Goal: Task Accomplishment & Management: Use online tool/utility

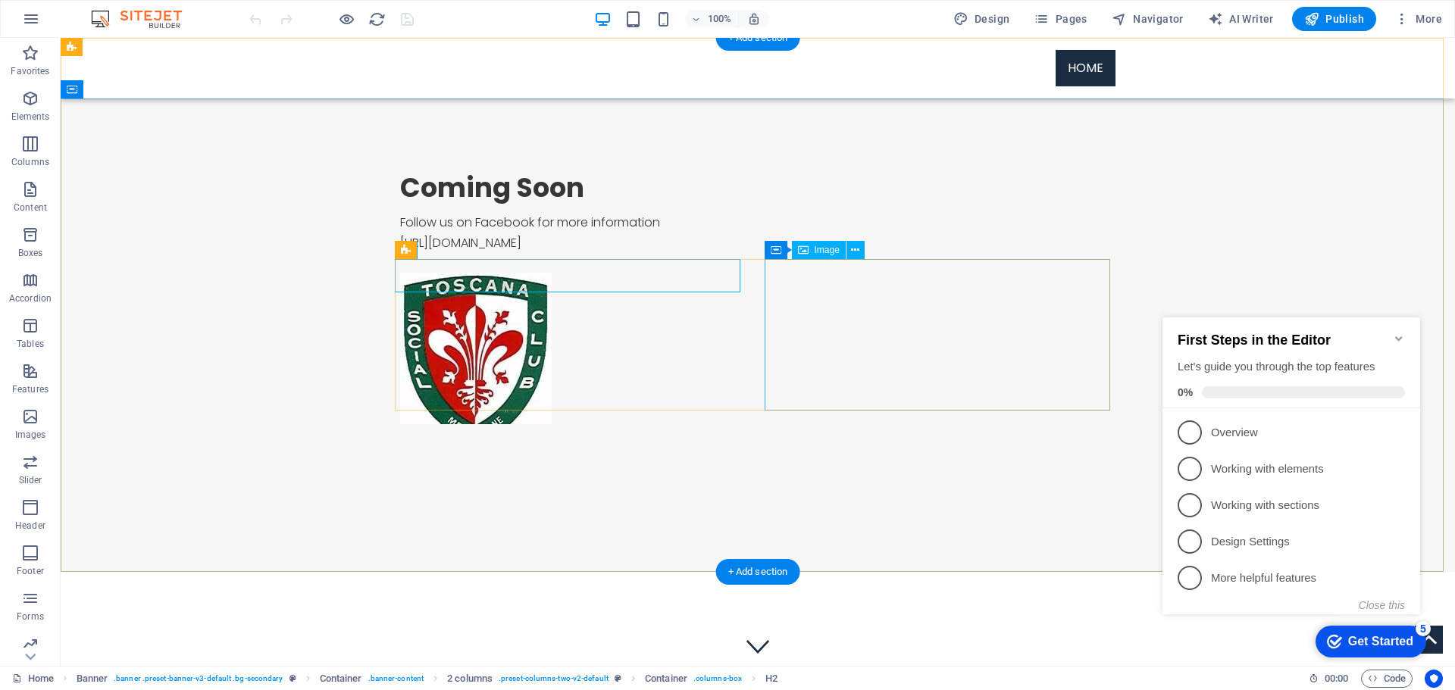
click at [746, 327] on figure at bounding box center [572, 349] width 345 height 152
click at [853, 249] on icon at bounding box center [855, 250] width 8 height 16
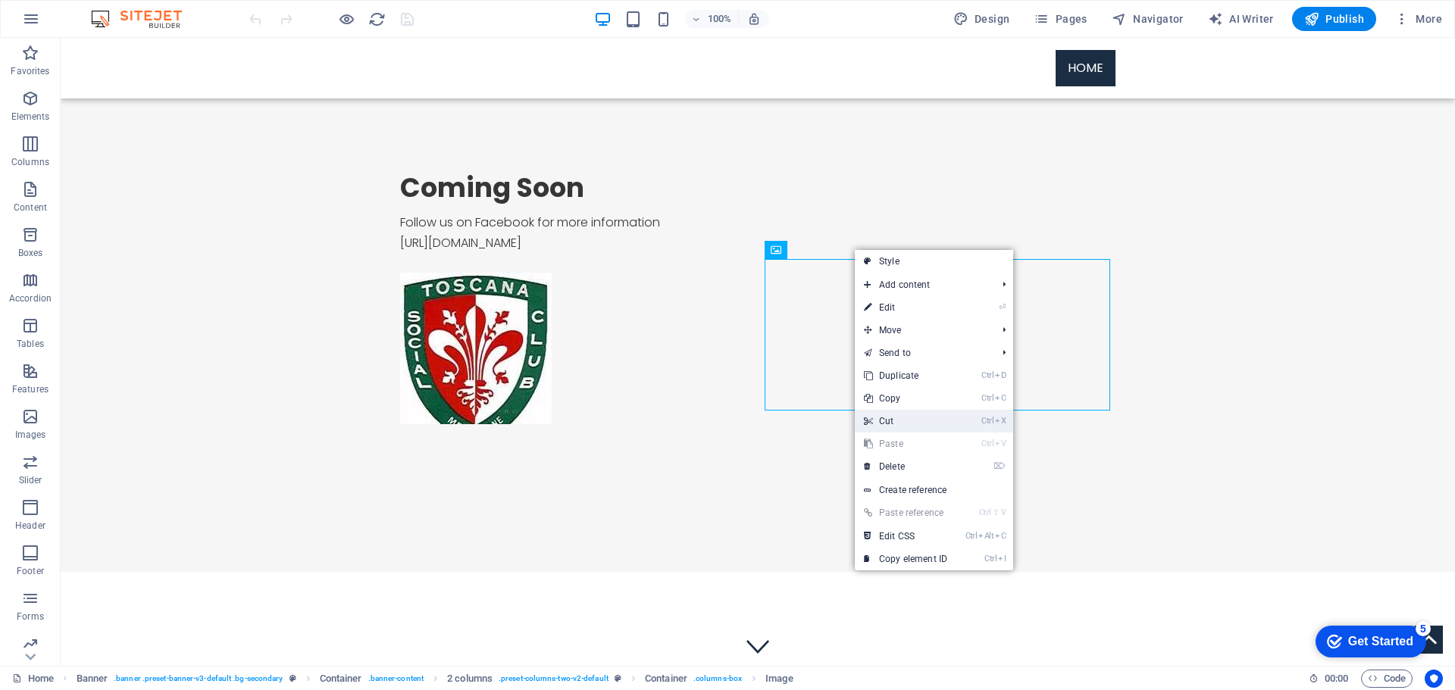
click at [890, 425] on link "Ctrl X Cut" at bounding box center [906, 421] width 102 height 23
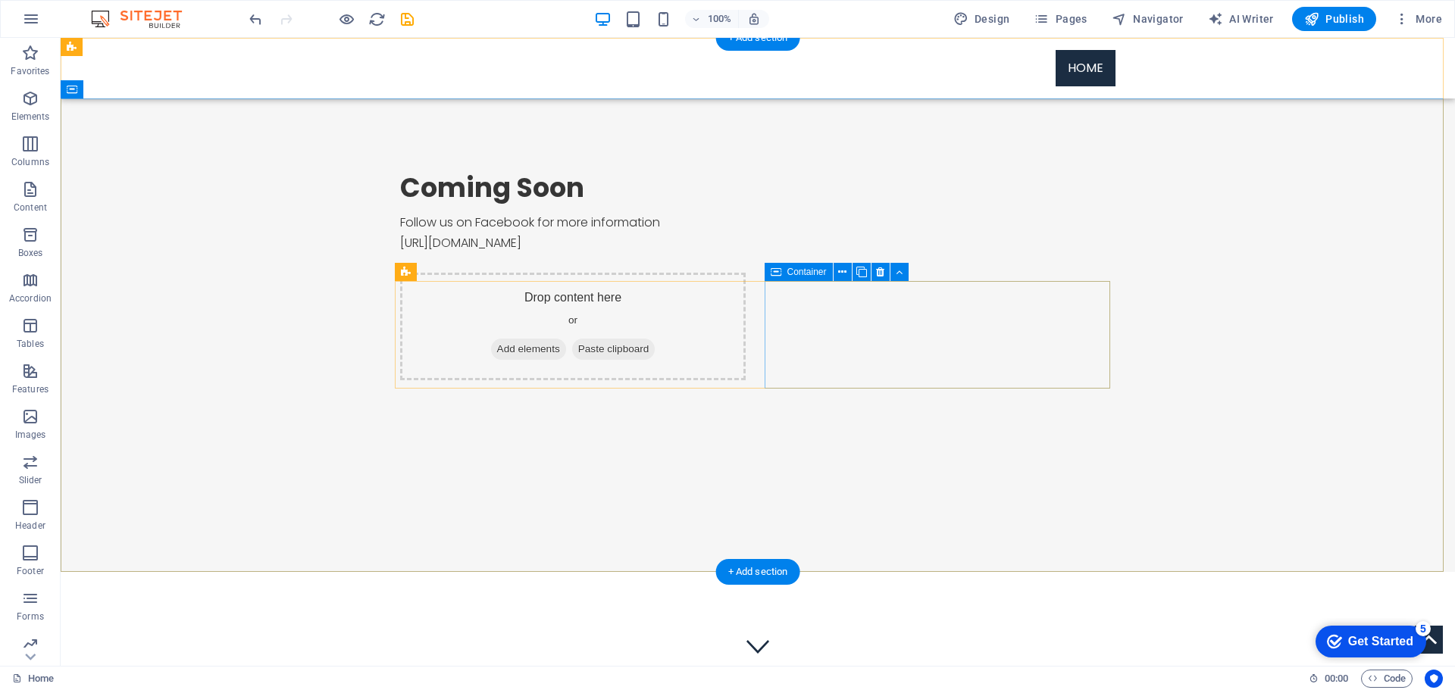
click at [566, 355] on span "Add elements" at bounding box center [528, 349] width 75 height 21
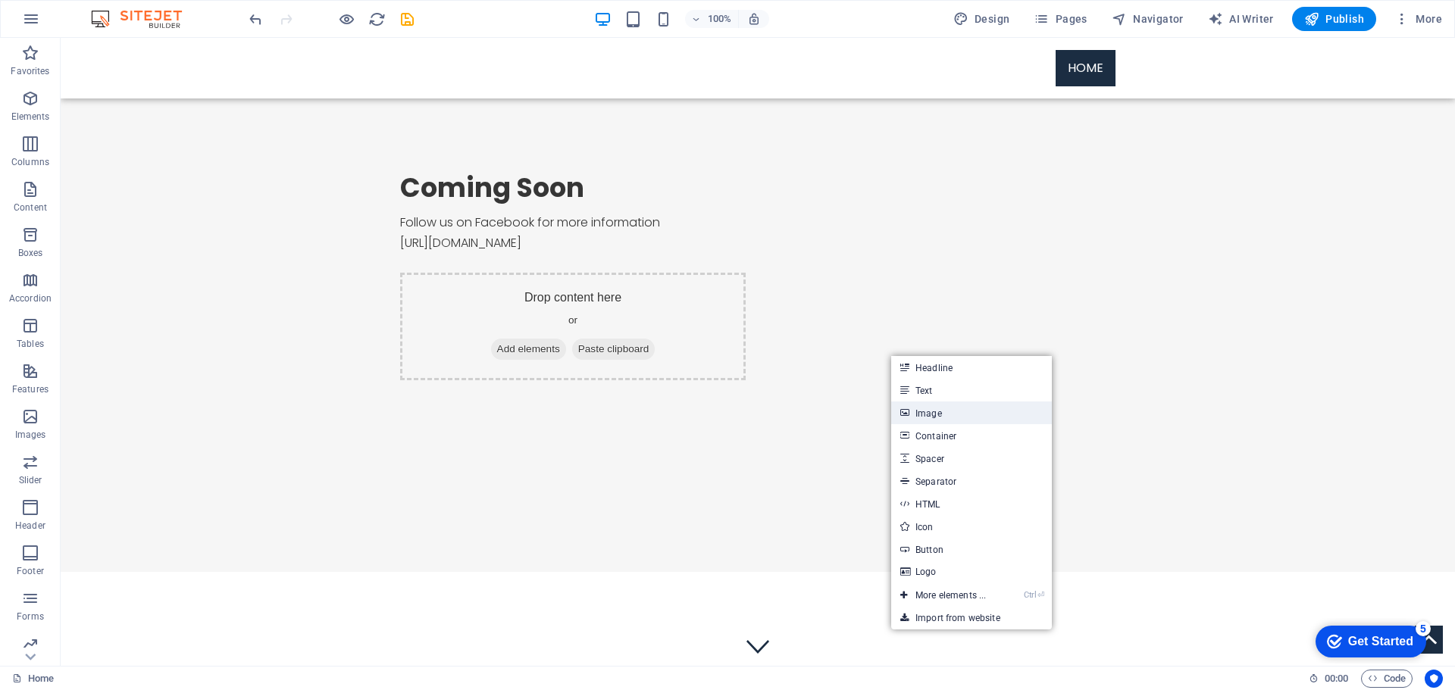
drag, startPoint x: 916, startPoint y: 404, endPoint x: 582, endPoint y: 383, distance: 334.8
click at [916, 404] on link "Image" at bounding box center [971, 413] width 161 height 23
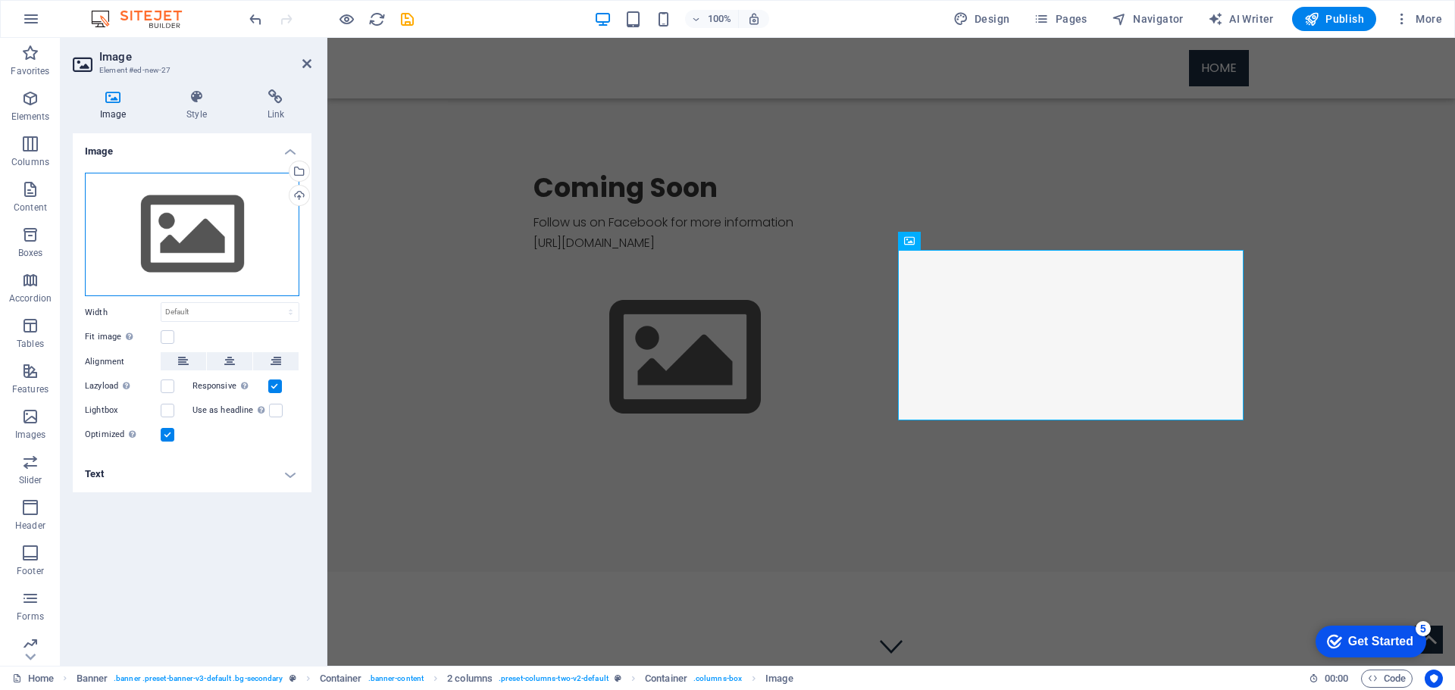
click at [234, 236] on div "Drag files here, click to choose files or select files from Files or our free s…" at bounding box center [192, 235] width 214 height 124
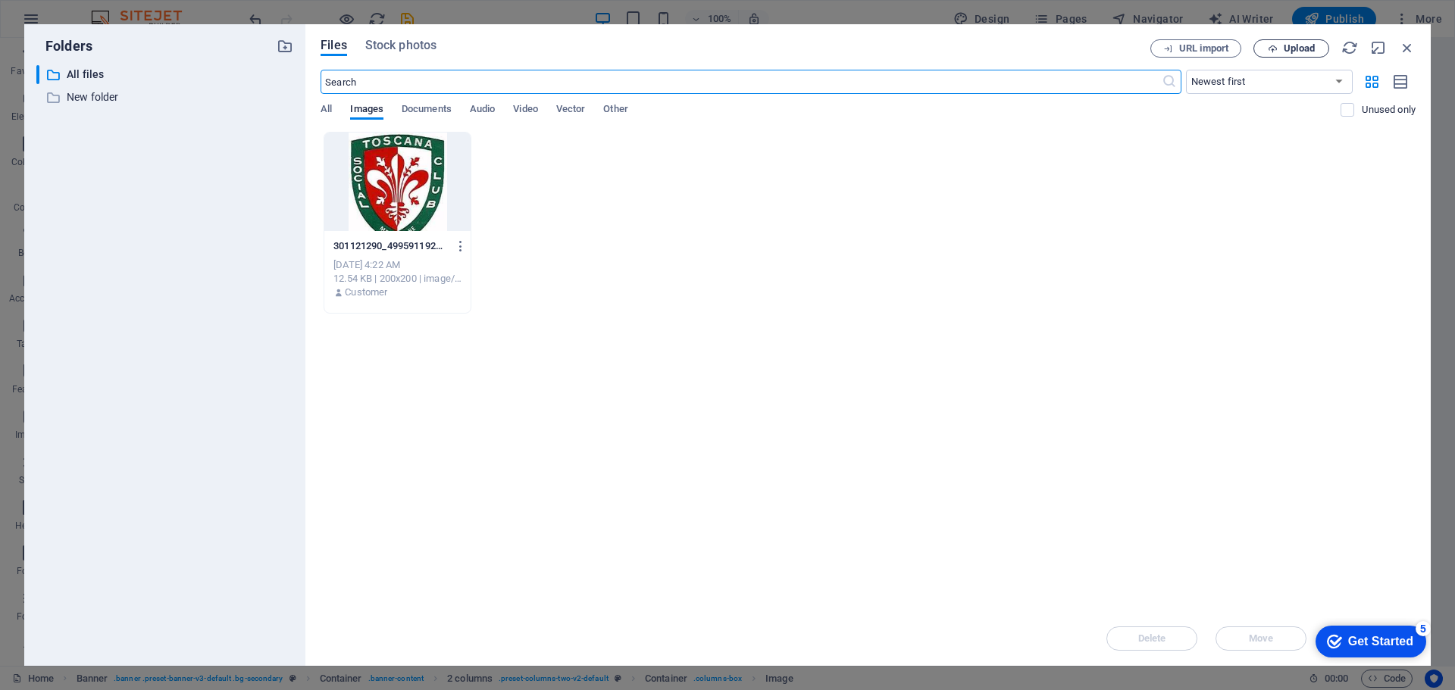
click at [1295, 52] on span "Upload" at bounding box center [1298, 48] width 31 height 9
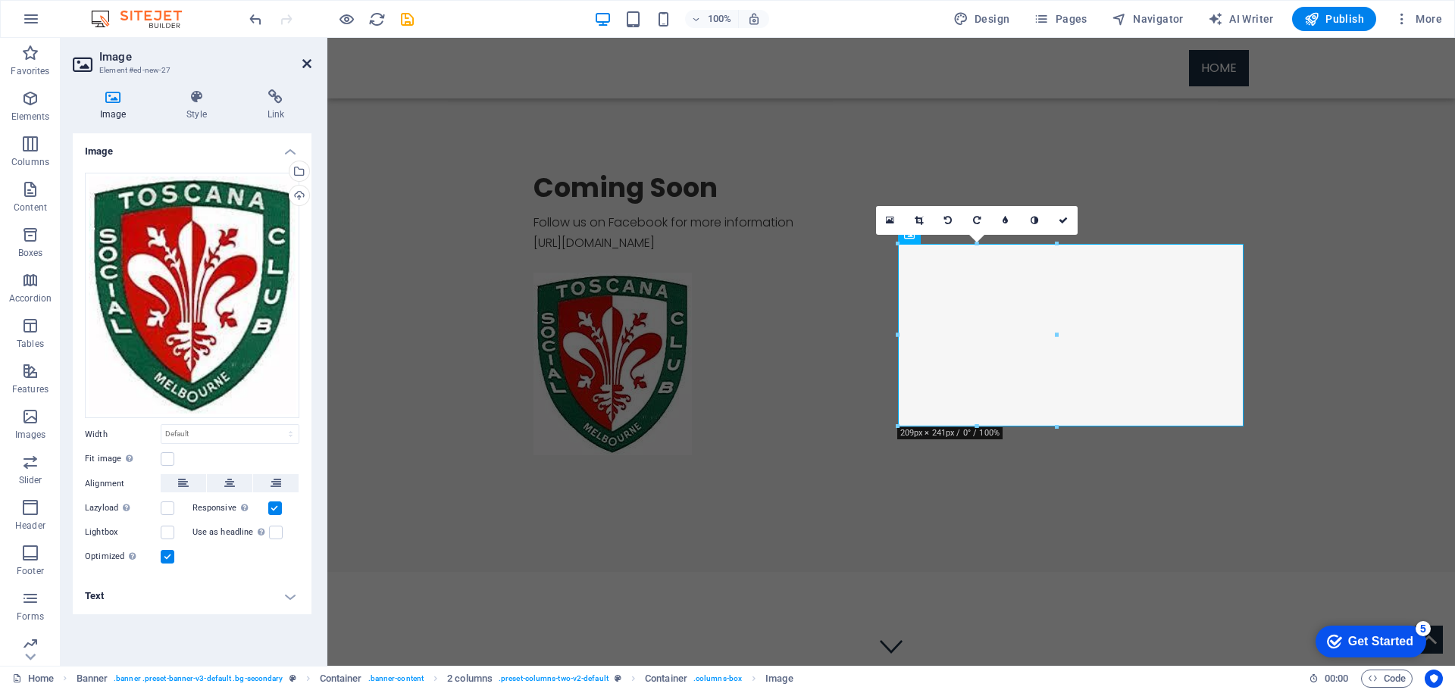
click at [308, 68] on icon at bounding box center [306, 64] width 9 height 12
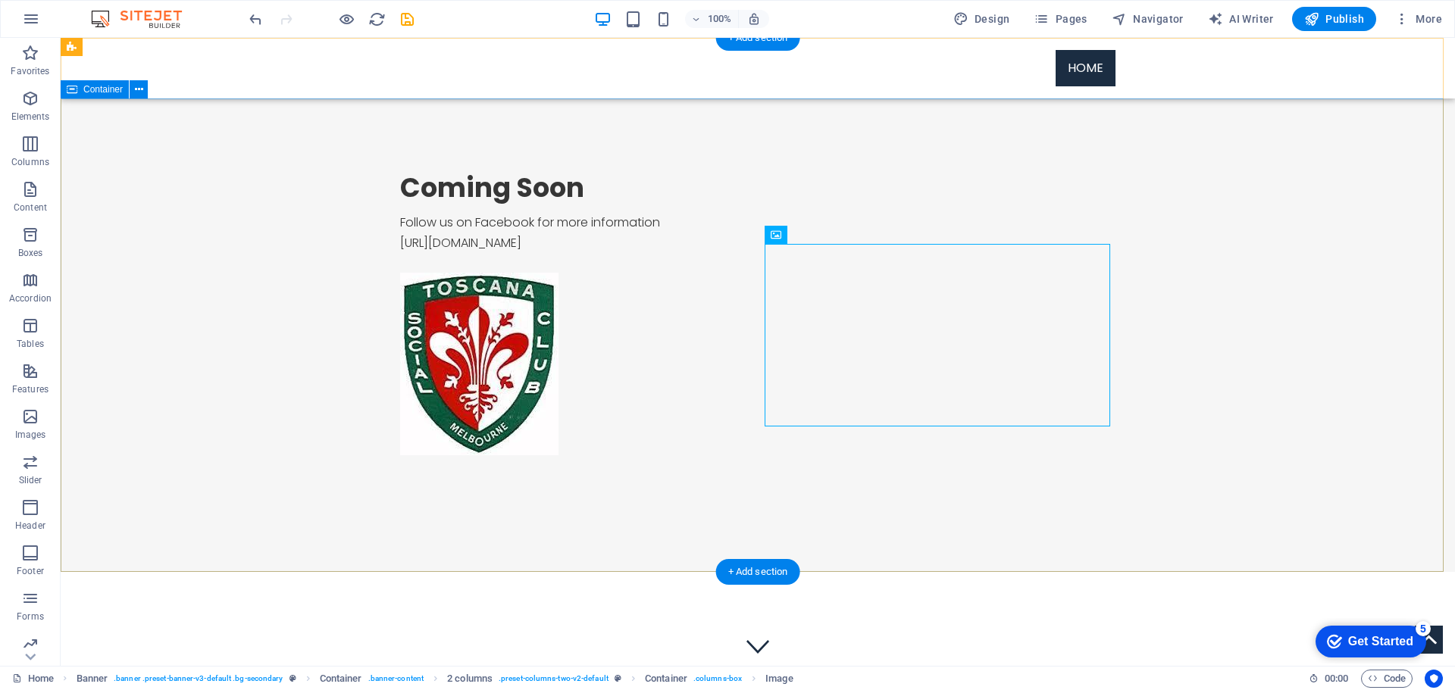
click at [1250, 354] on div "Coming Soon Follow us on Facebook for more information https://www.facebook.com…" at bounding box center [758, 313] width 1394 height 430
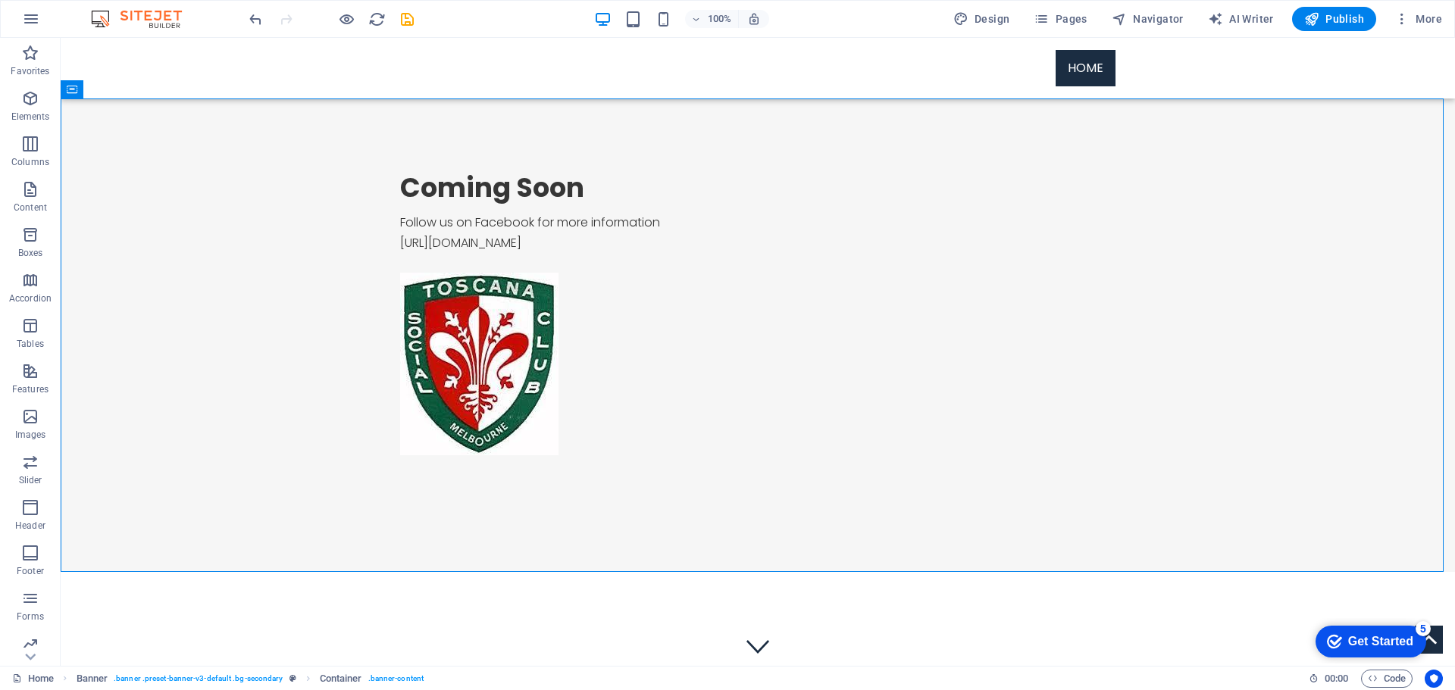
drag, startPoint x: 1381, startPoint y: 642, endPoint x: 1529, endPoint y: 964, distance: 355.0
click at [1382, 642] on div "Get Started" at bounding box center [1380, 642] width 65 height 14
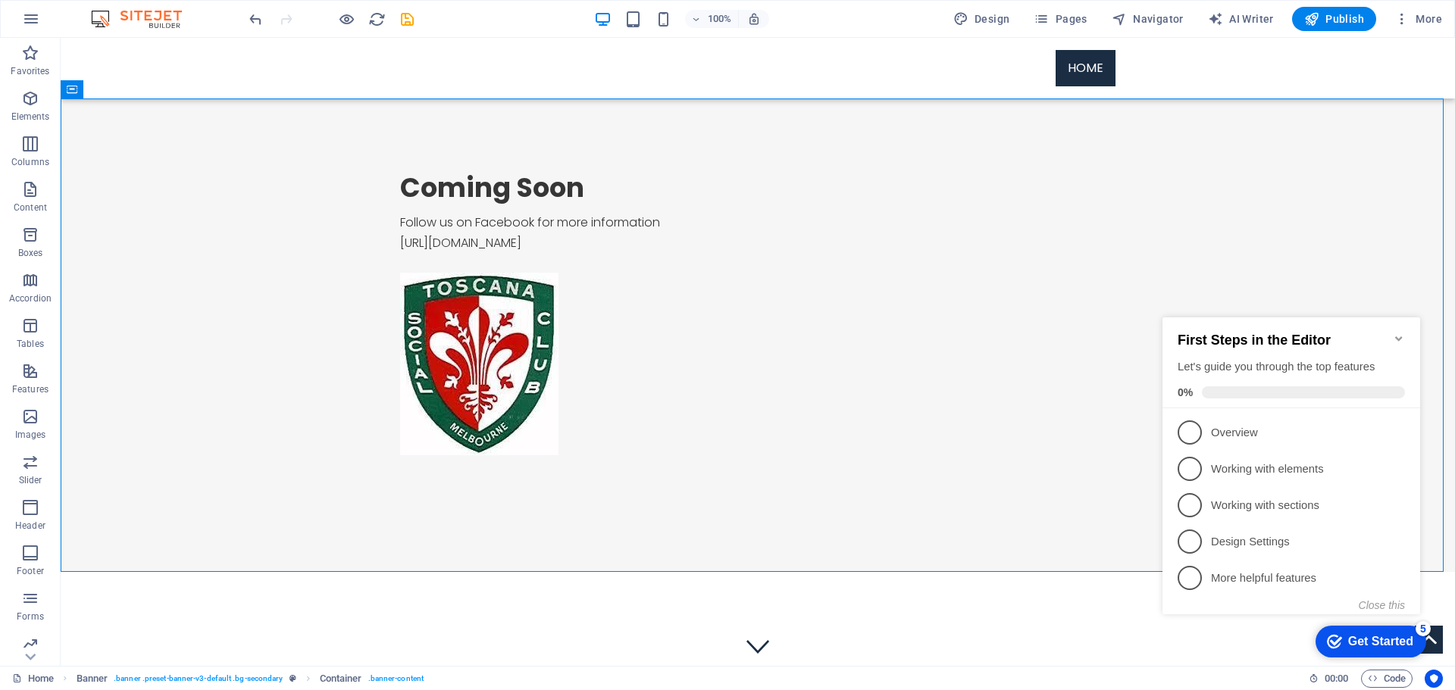
click at [1393, 333] on icon "Minimize checklist" at bounding box center [1399, 339] width 12 height 12
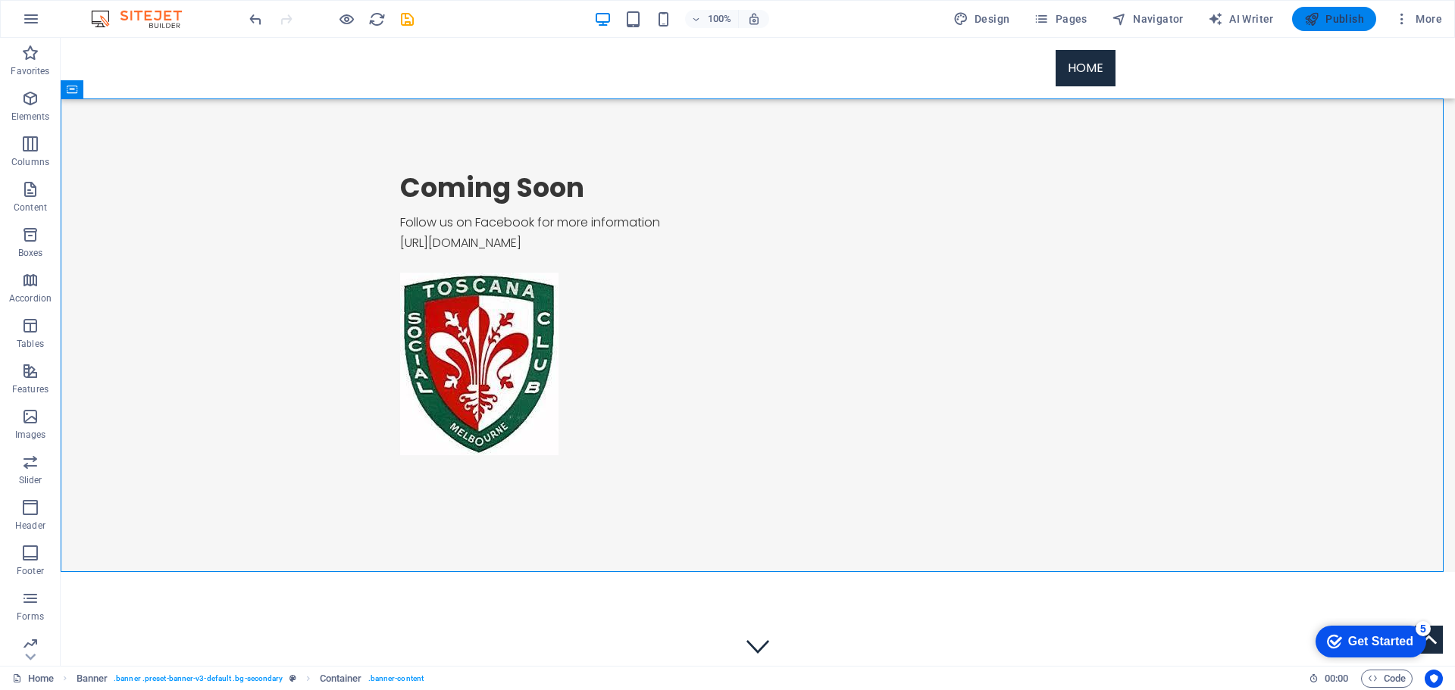
click at [1337, 22] on span "Publish" at bounding box center [1334, 18] width 60 height 15
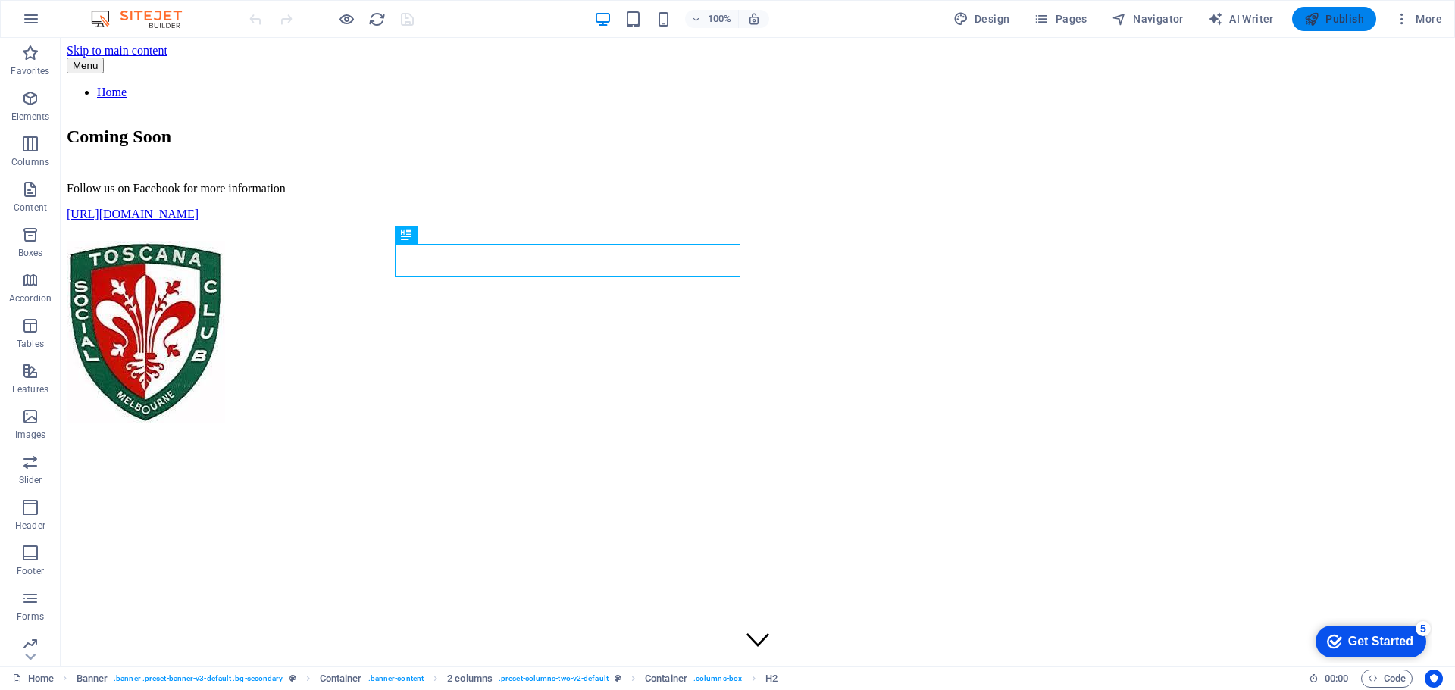
click at [1340, 19] on span "Publish" at bounding box center [1334, 18] width 60 height 15
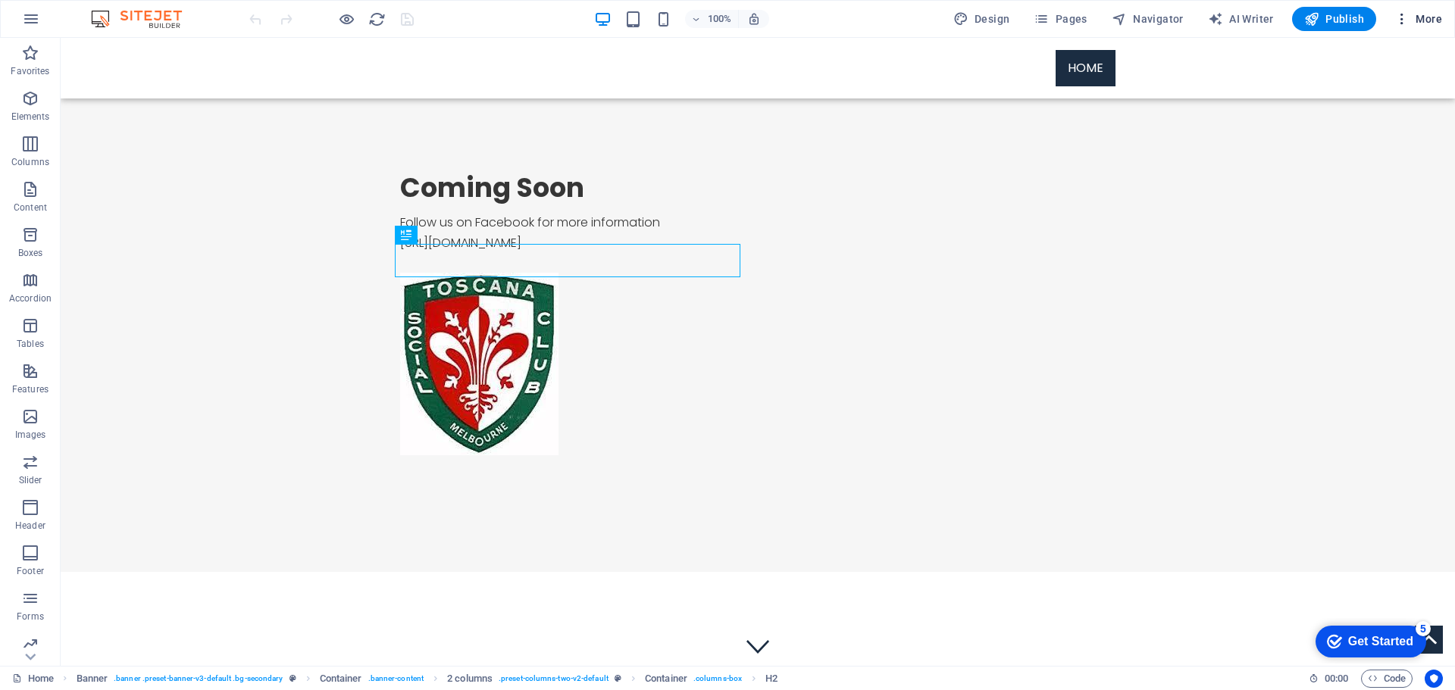
click at [1402, 22] on icon "button" at bounding box center [1401, 18] width 15 height 15
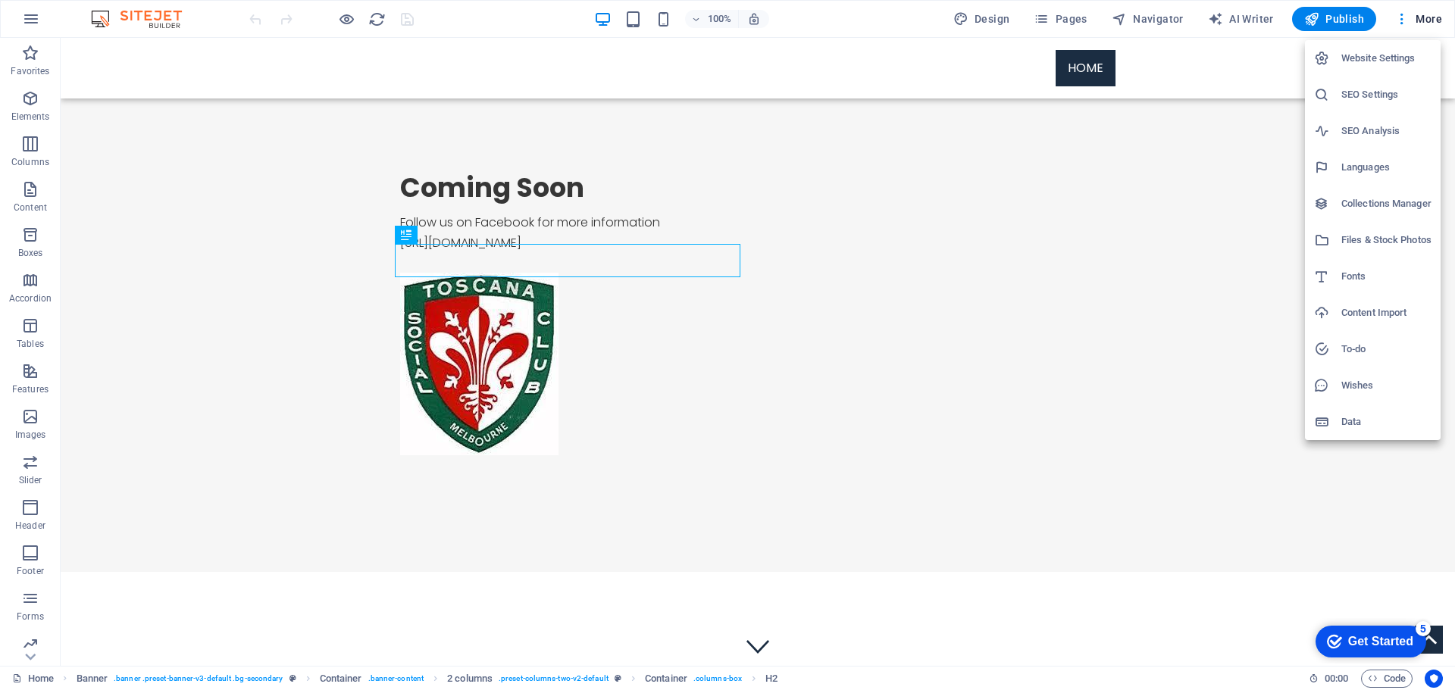
click at [1402, 64] on h6 "Website Settings" at bounding box center [1386, 58] width 90 height 18
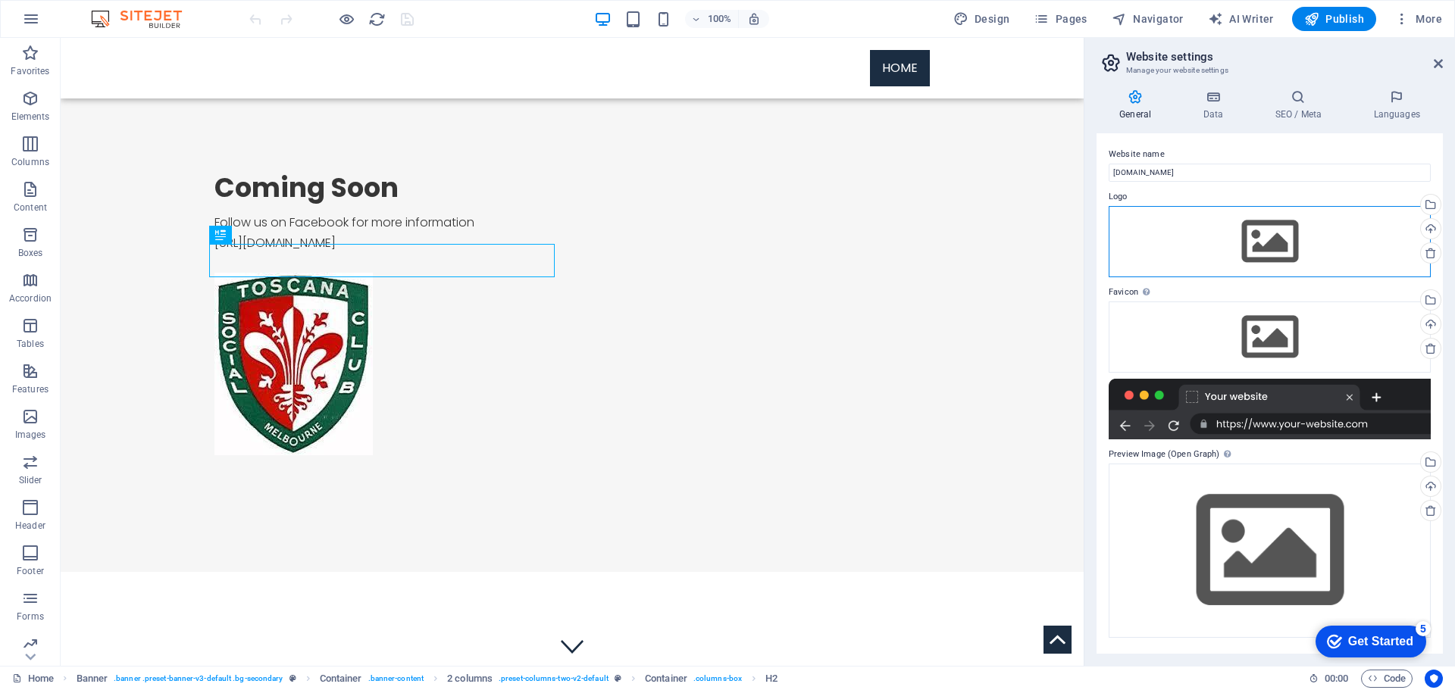
click at [1289, 249] on div "Drag files here, click to choose files or select files from Files or our free s…" at bounding box center [1269, 241] width 322 height 71
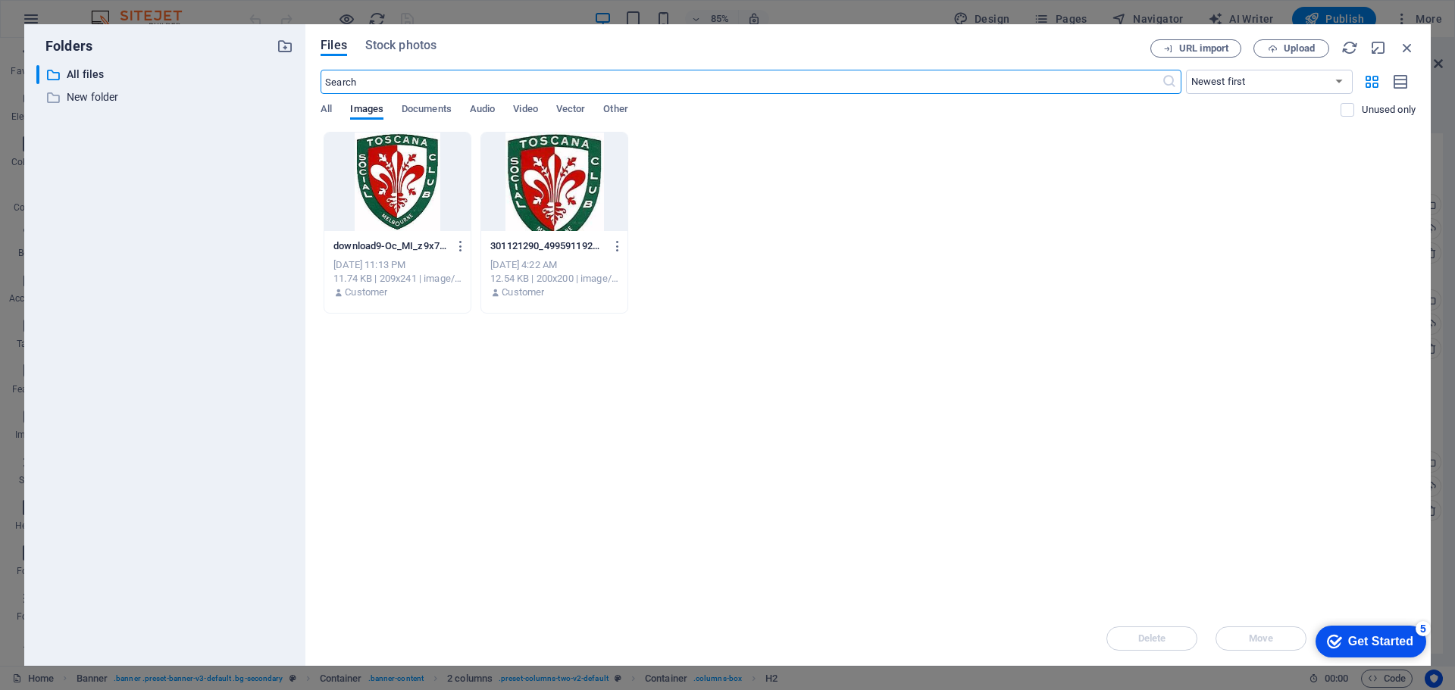
click at [386, 209] on div at bounding box center [397, 182] width 146 height 98
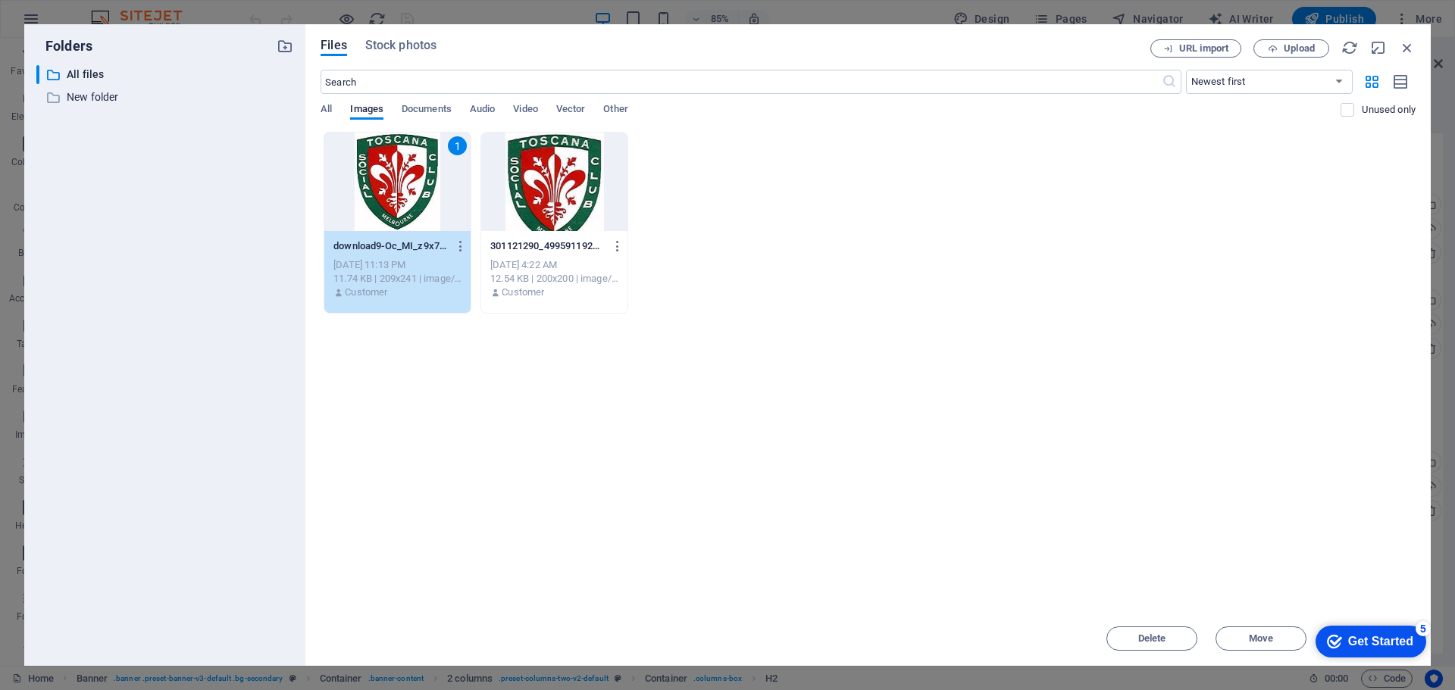
click at [386, 208] on div "1" at bounding box center [397, 182] width 146 height 98
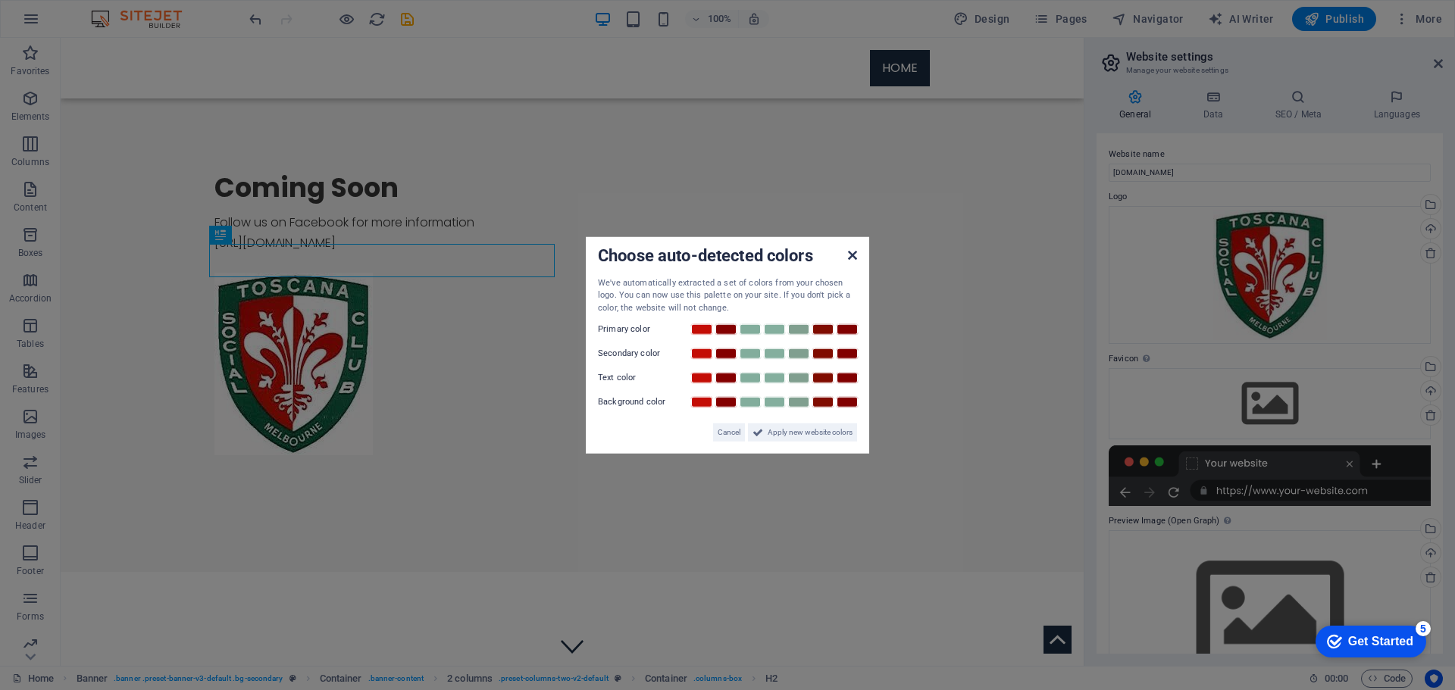
click at [848, 257] on icon at bounding box center [852, 255] width 9 height 12
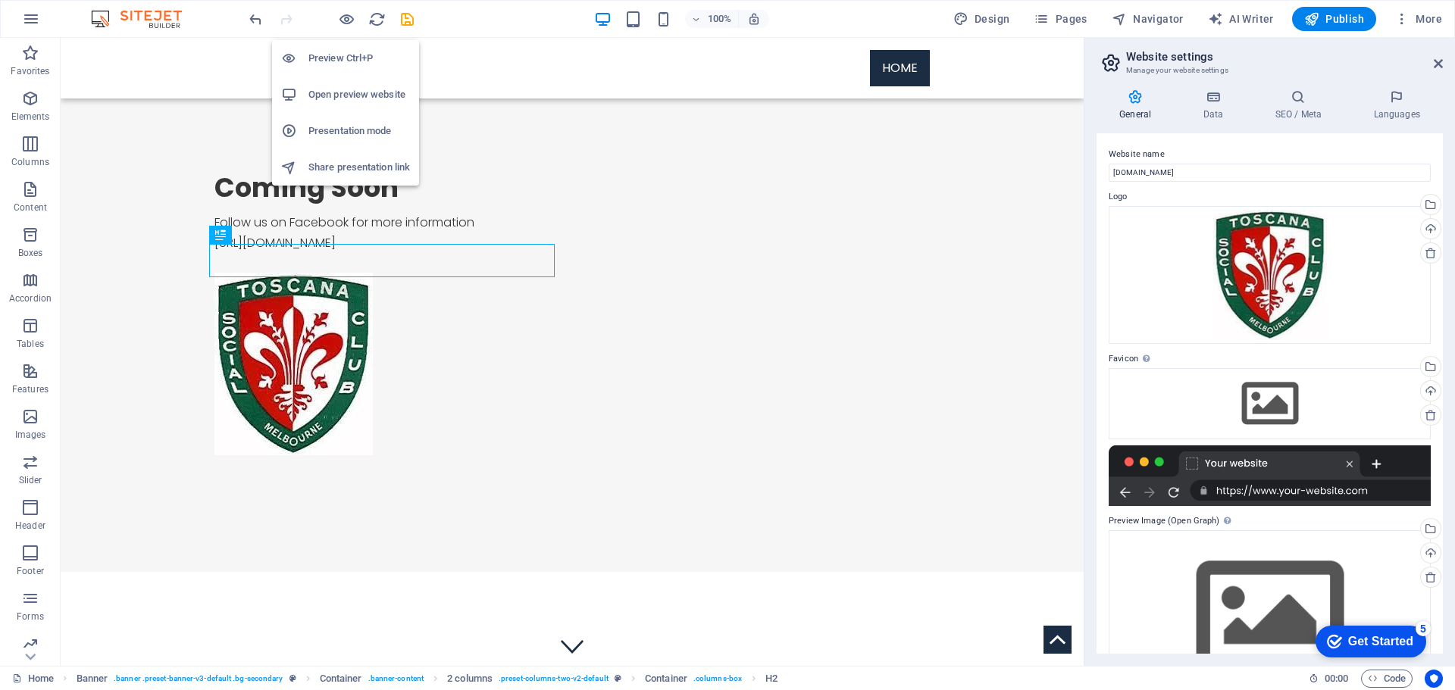
click at [339, 100] on h6 "Open preview website" at bounding box center [359, 95] width 102 height 18
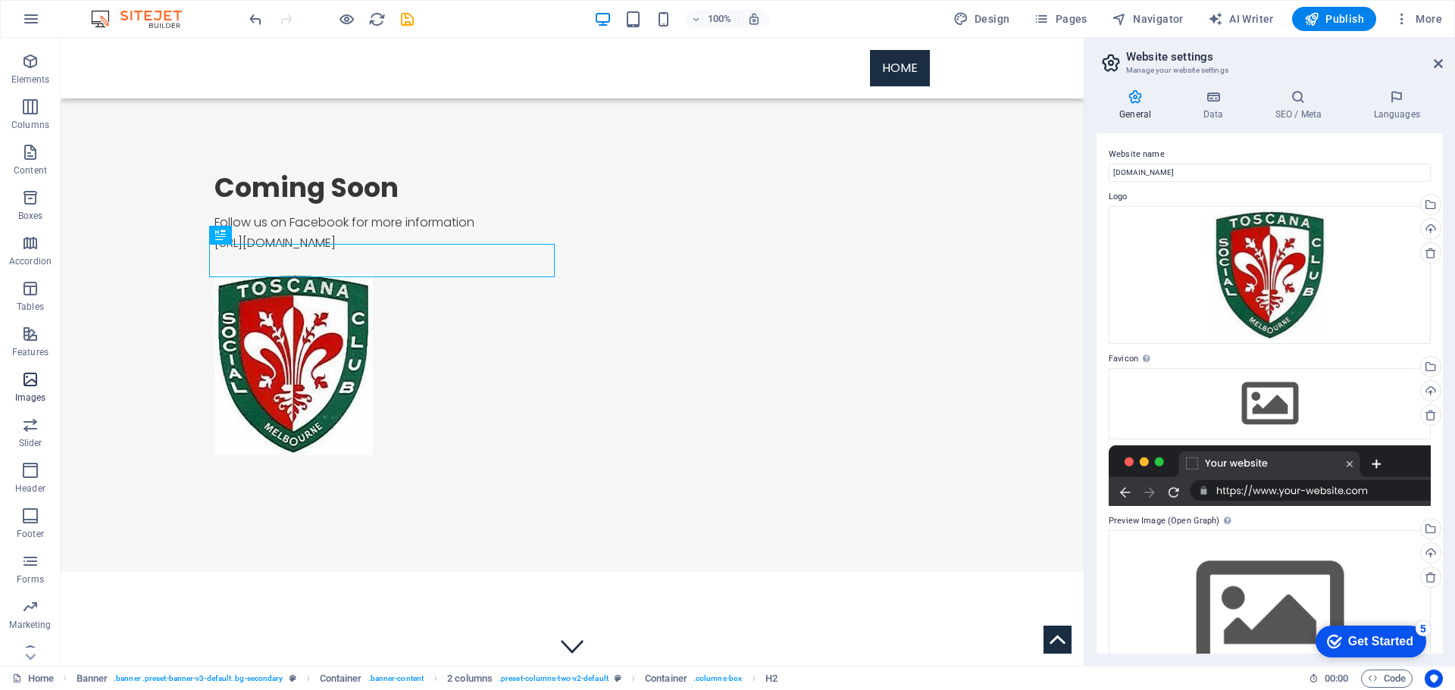
scroll to position [54, 0]
click at [1397, 14] on icon "button" at bounding box center [1401, 18] width 15 height 15
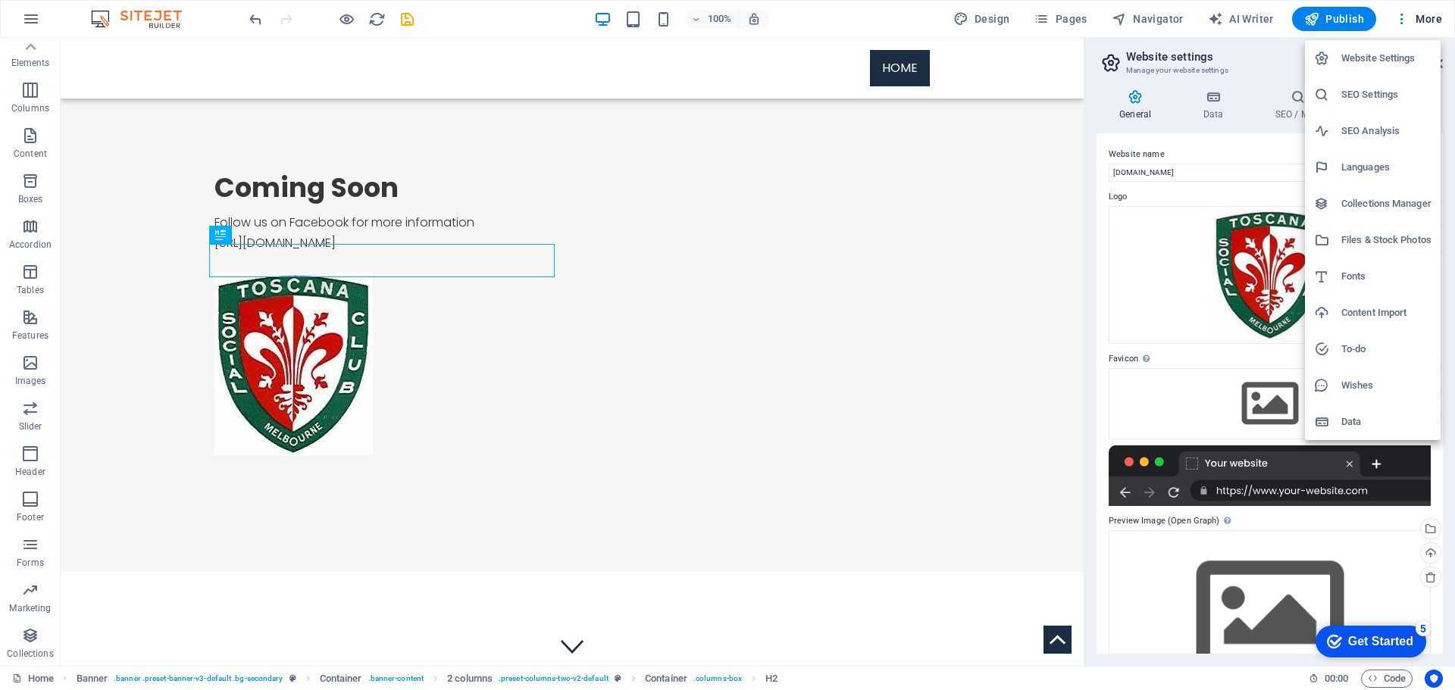
click at [1362, 61] on h6 "Website Settings" at bounding box center [1386, 58] width 90 height 18
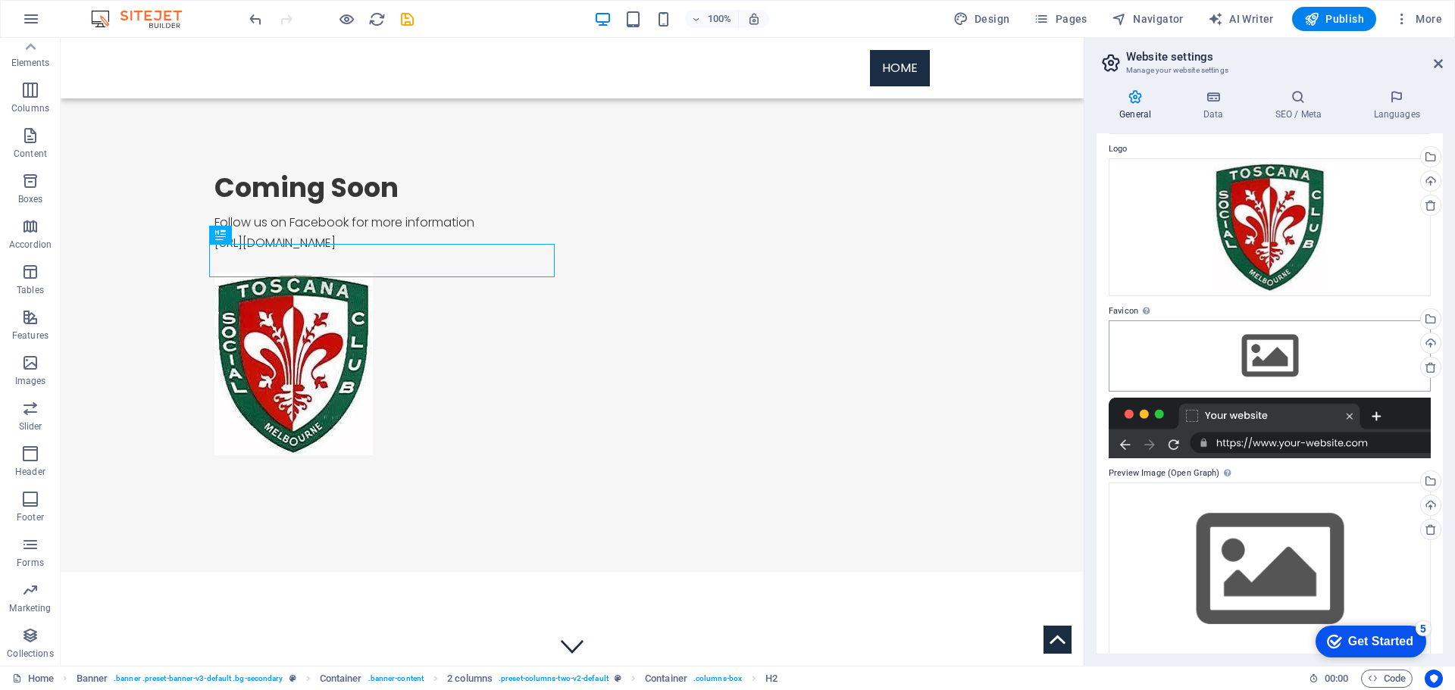
scroll to position [63, 0]
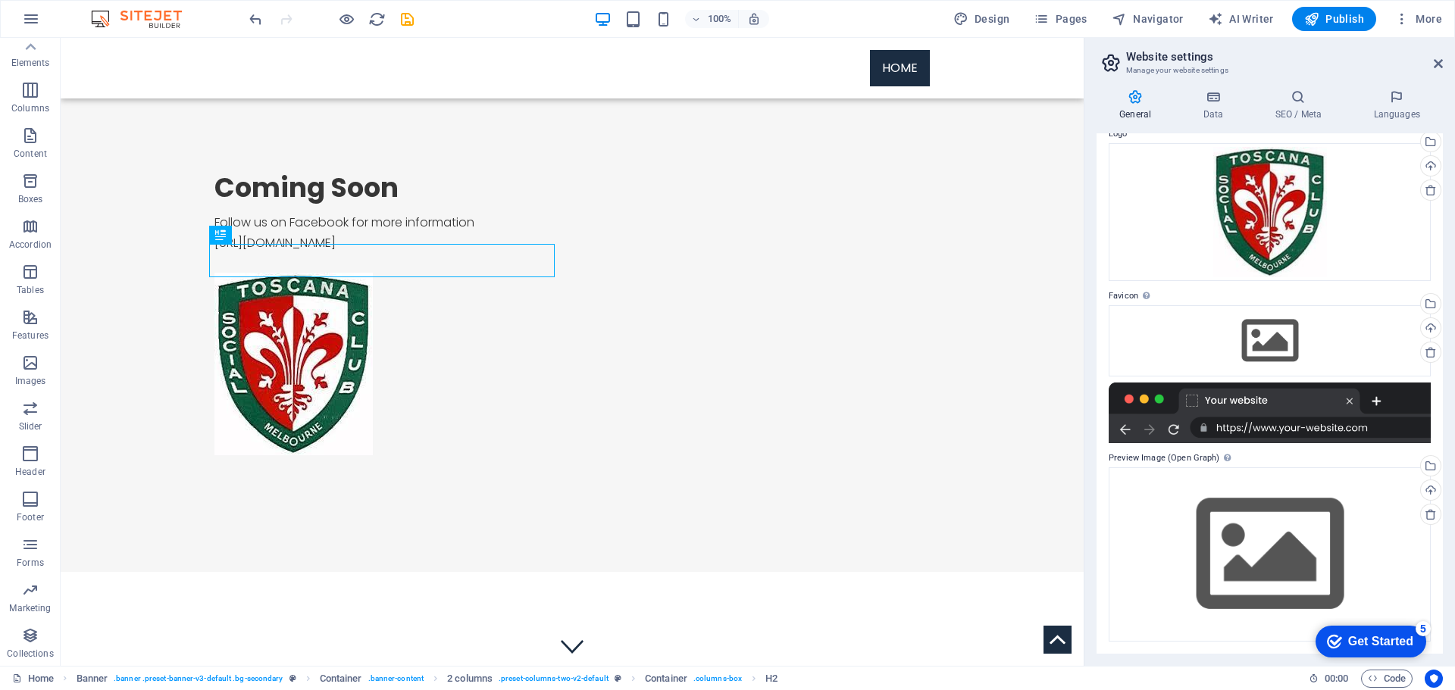
click at [1412, 641] on div "Get Started" at bounding box center [1380, 642] width 65 height 14
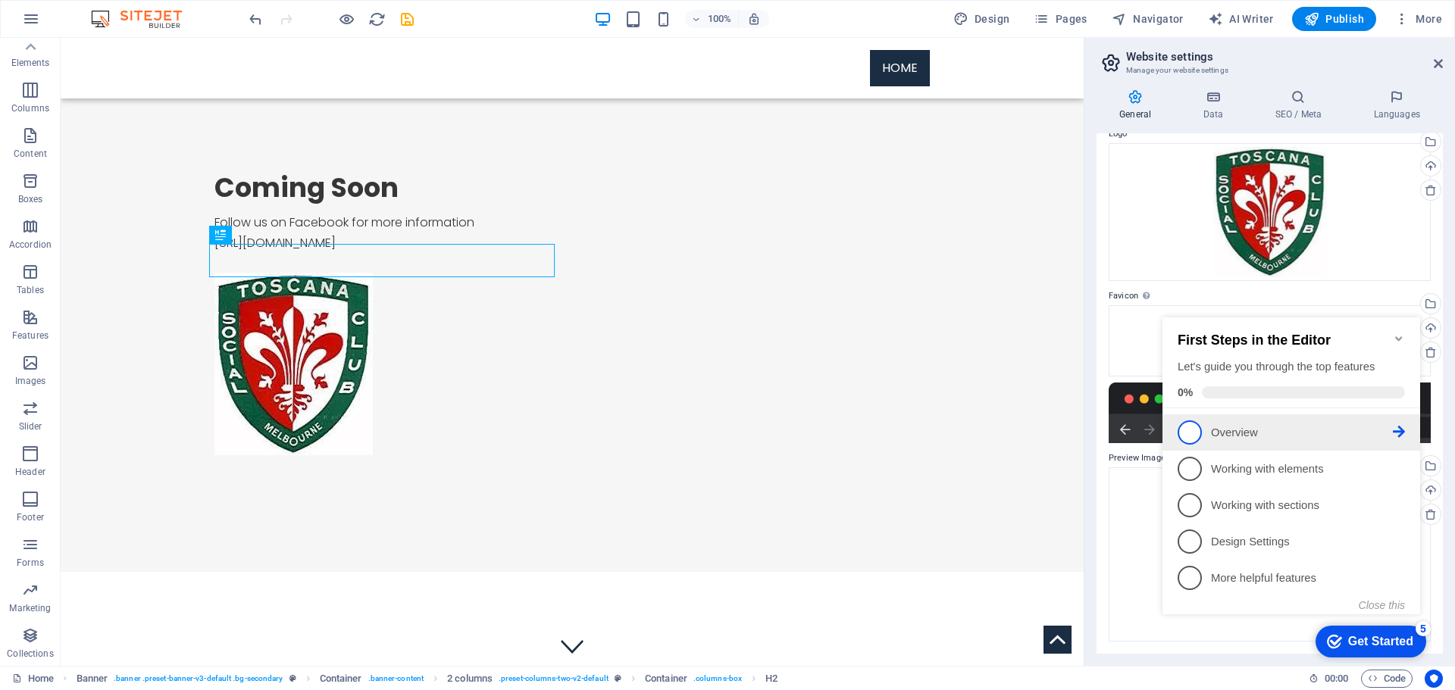
click at [1202, 433] on link "1 Overview - incomplete" at bounding box center [1290, 432] width 227 height 24
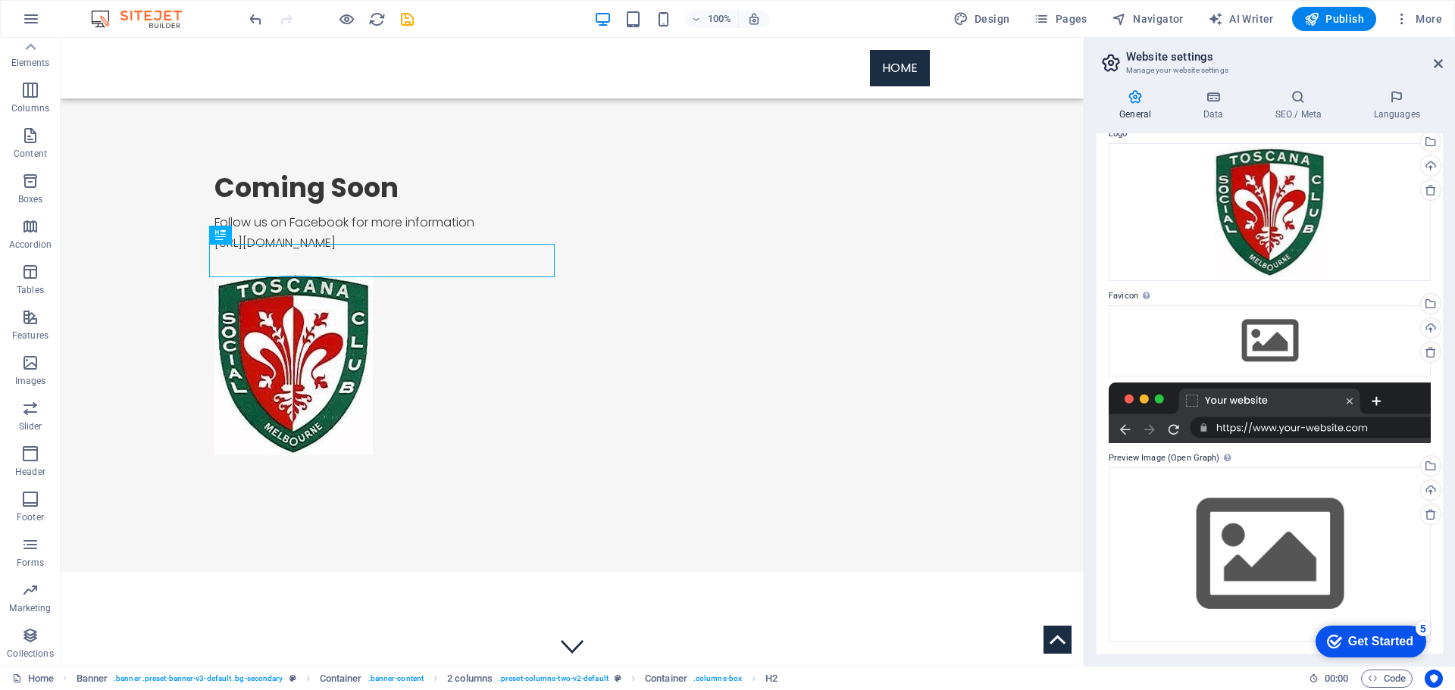
scroll to position [0, 0]
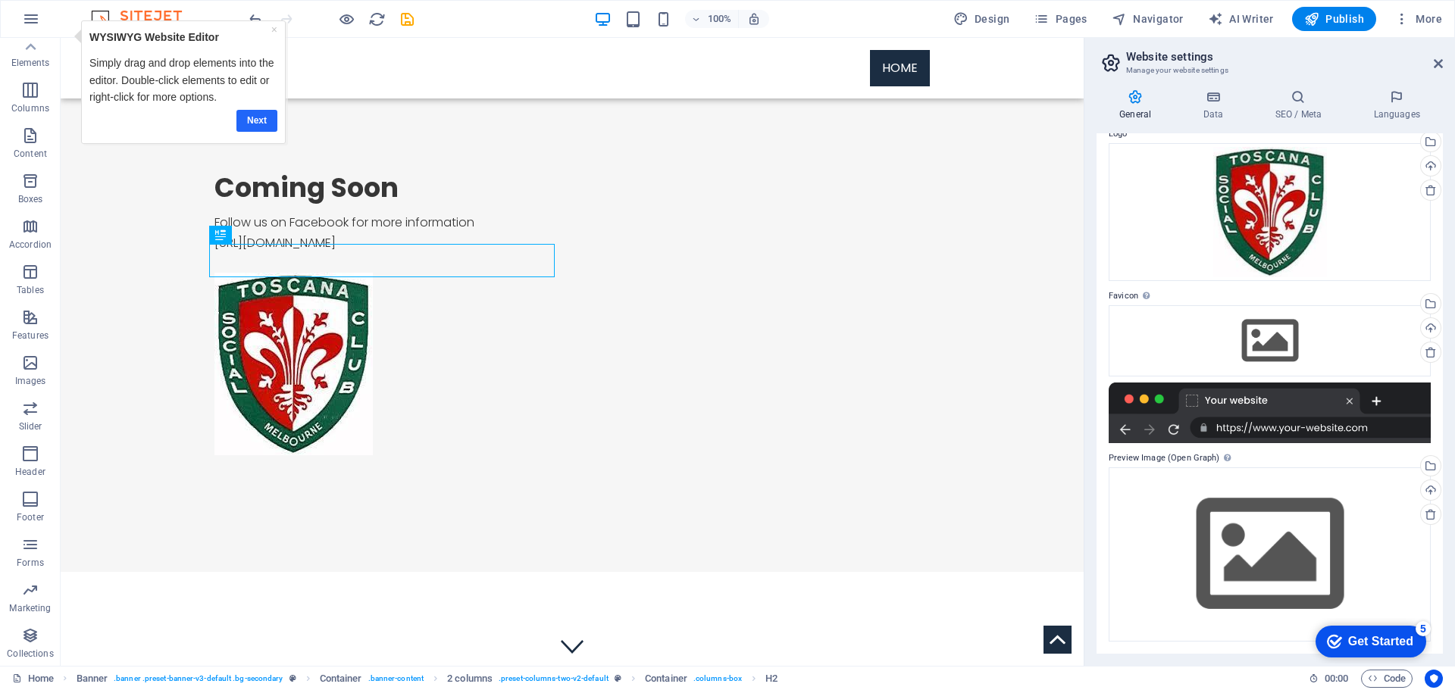
click at [247, 124] on link "Next" at bounding box center [256, 121] width 41 height 22
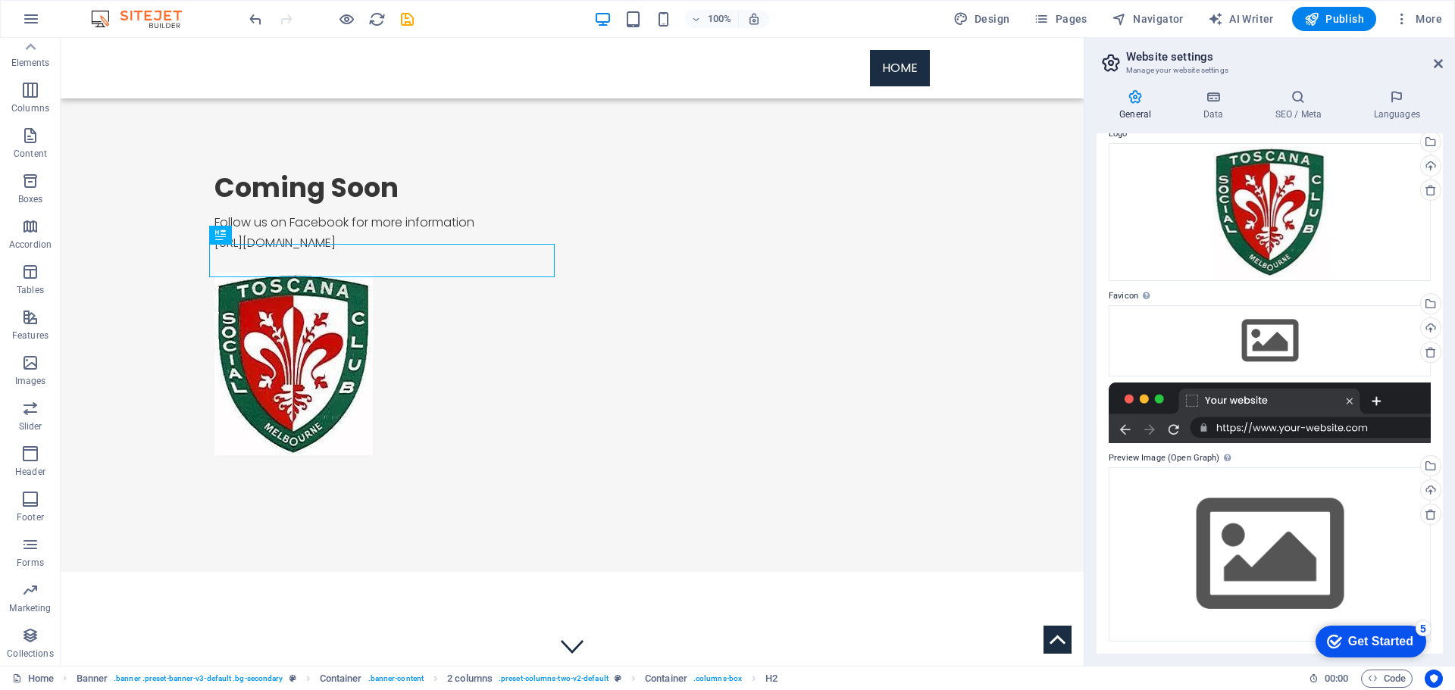
click at [154, 21] on img at bounding box center [144, 19] width 114 height 18
click at [36, 8] on button "button" at bounding box center [31, 19] width 36 height 36
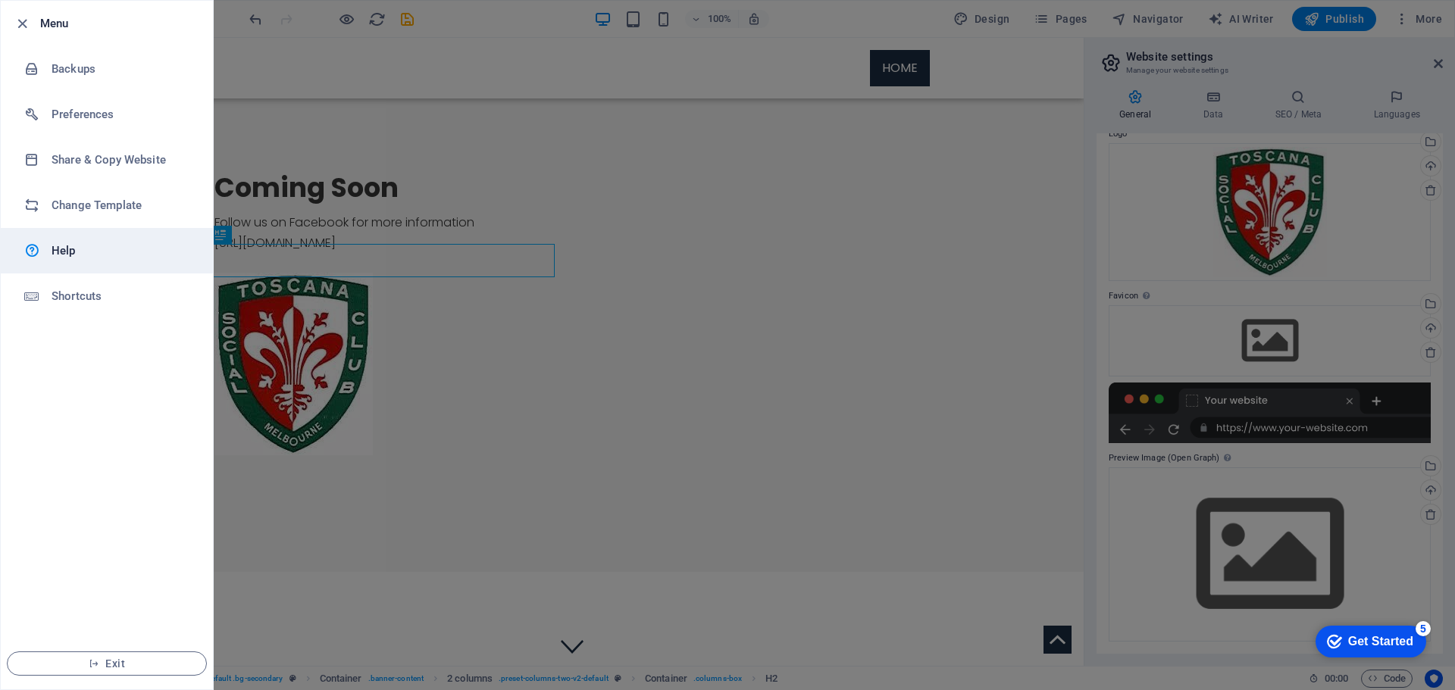
click at [58, 261] on link "Help" at bounding box center [107, 250] width 212 height 45
click at [684, 236] on div at bounding box center [727, 345] width 1455 height 690
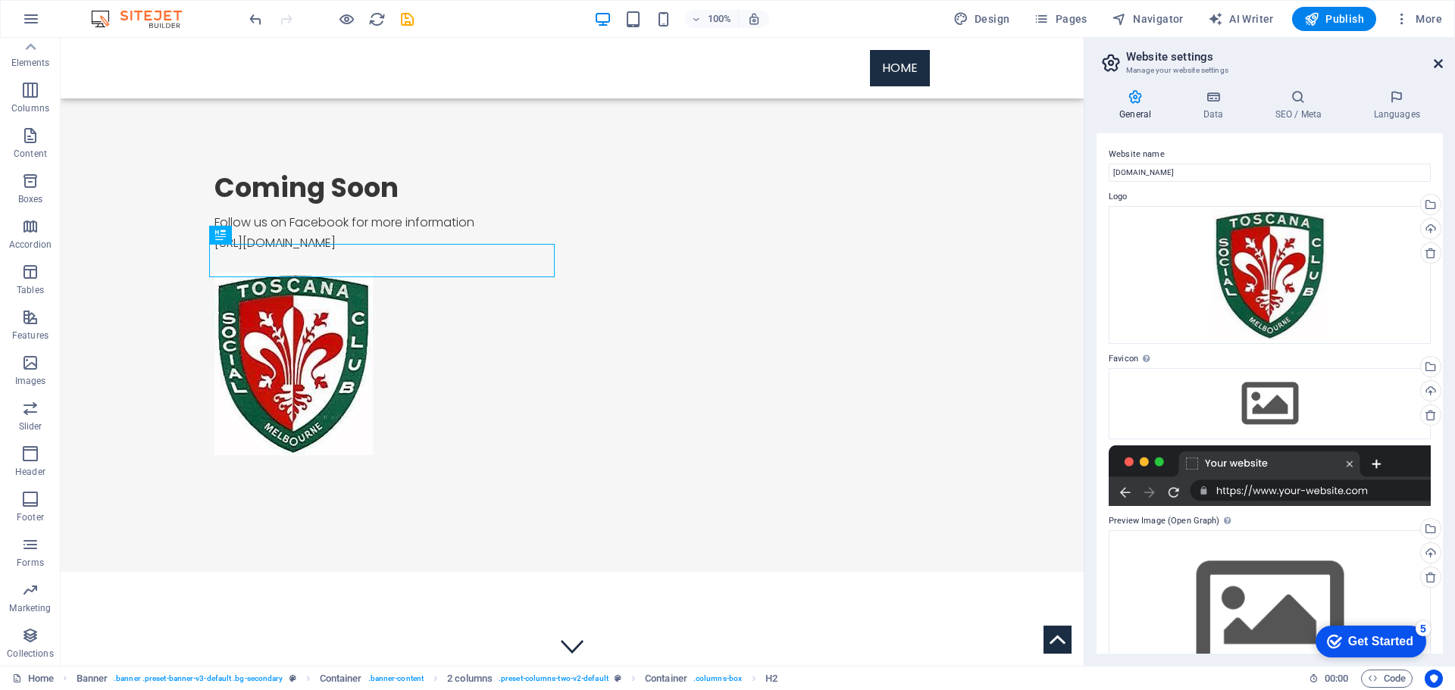
click at [1439, 64] on icon at bounding box center [1437, 64] width 9 height 12
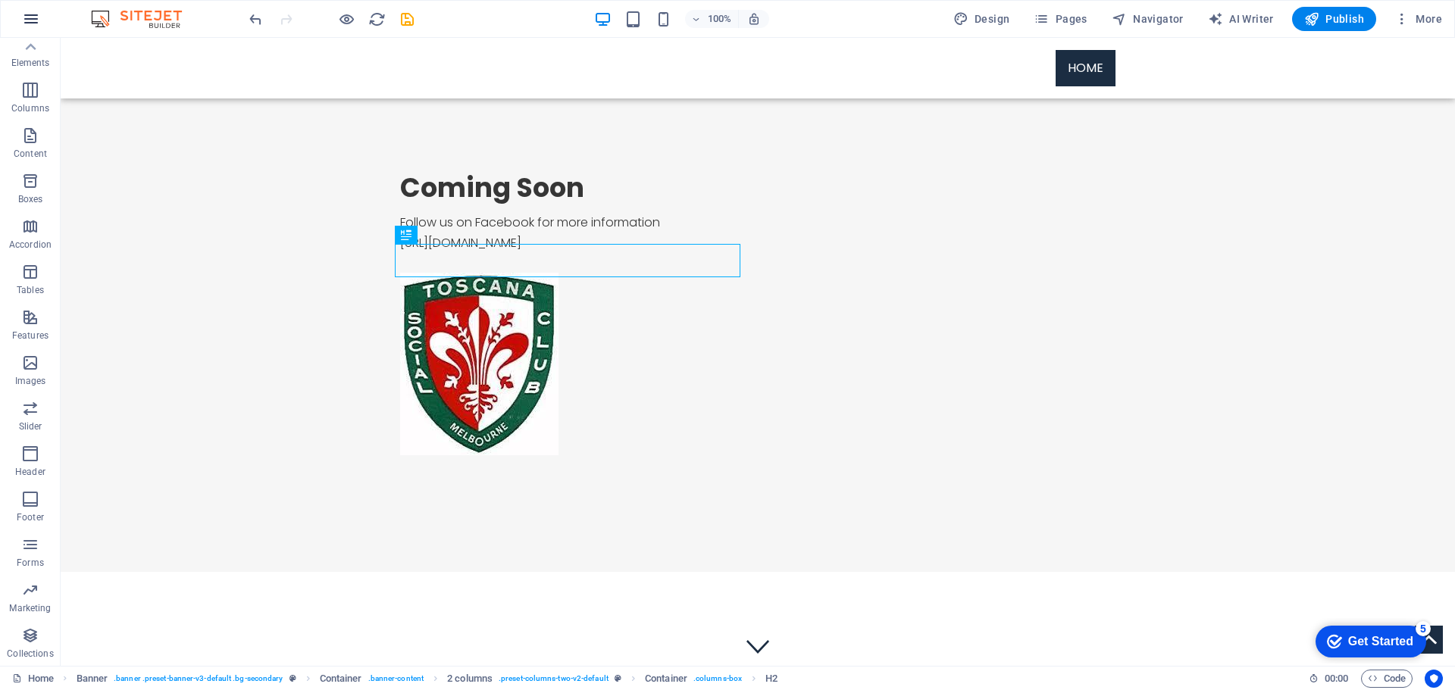
click at [28, 13] on icon "button" at bounding box center [31, 19] width 18 height 18
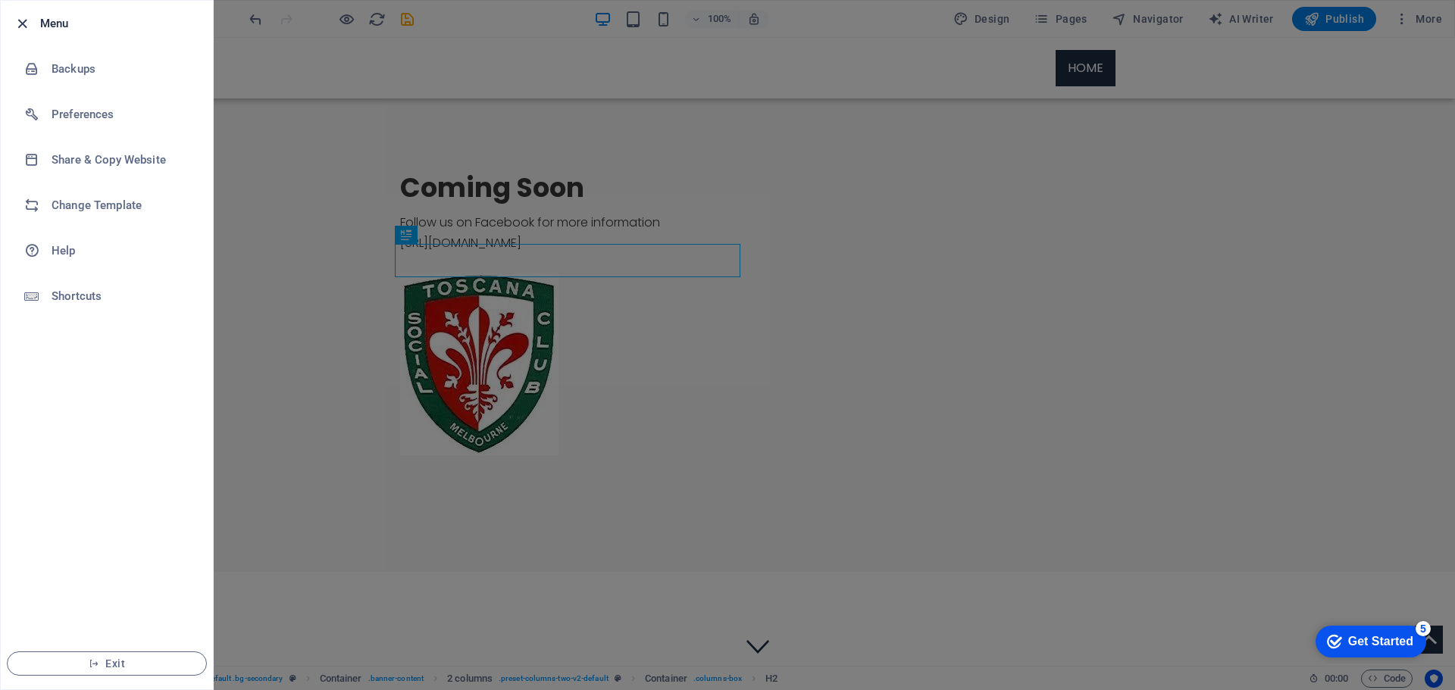
click at [23, 20] on icon "button" at bounding box center [22, 23] width 17 height 17
